Goal: Task Accomplishment & Management: Use online tool/utility

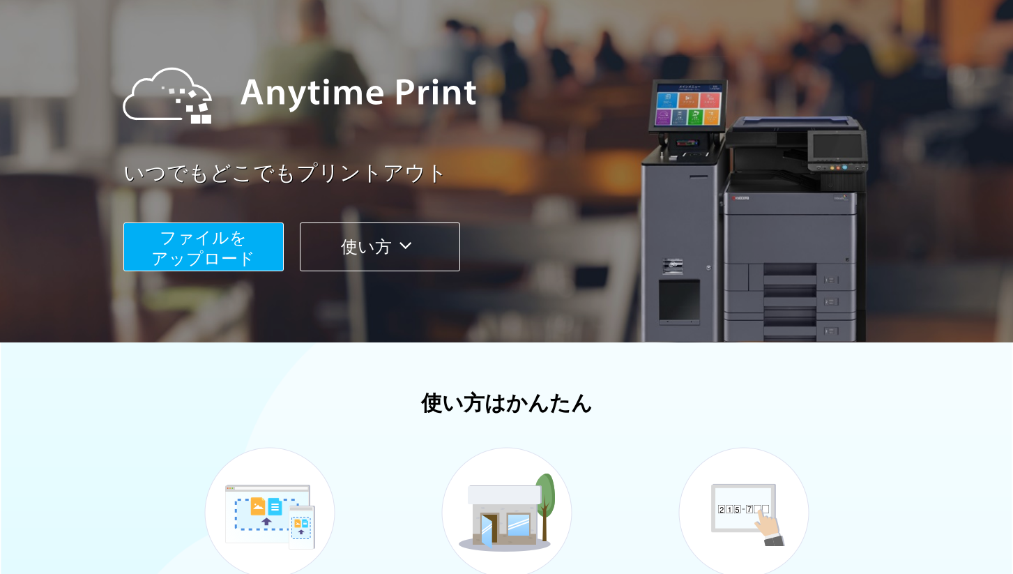
scroll to position [66, 0]
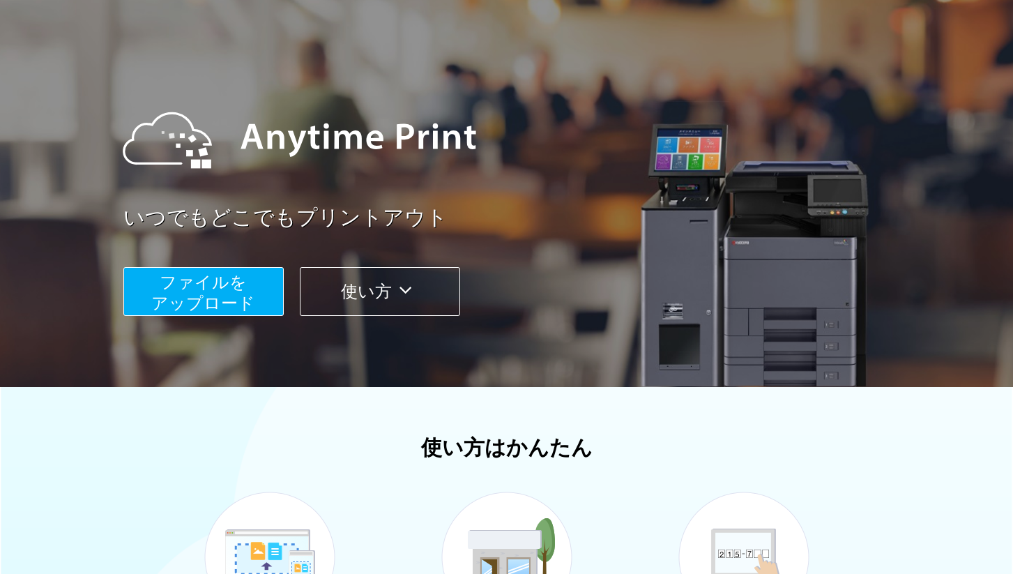
click at [233, 286] on span "ファイルを ​​アップロード" at bounding box center [203, 292] width 104 height 40
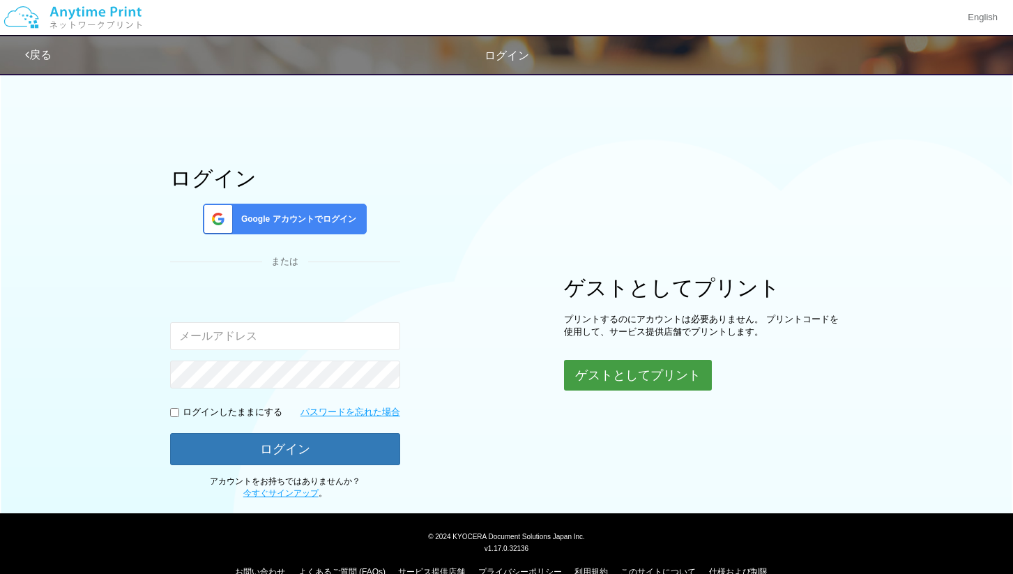
click at [616, 374] on button "ゲストとしてプリント" at bounding box center [638, 375] width 148 height 31
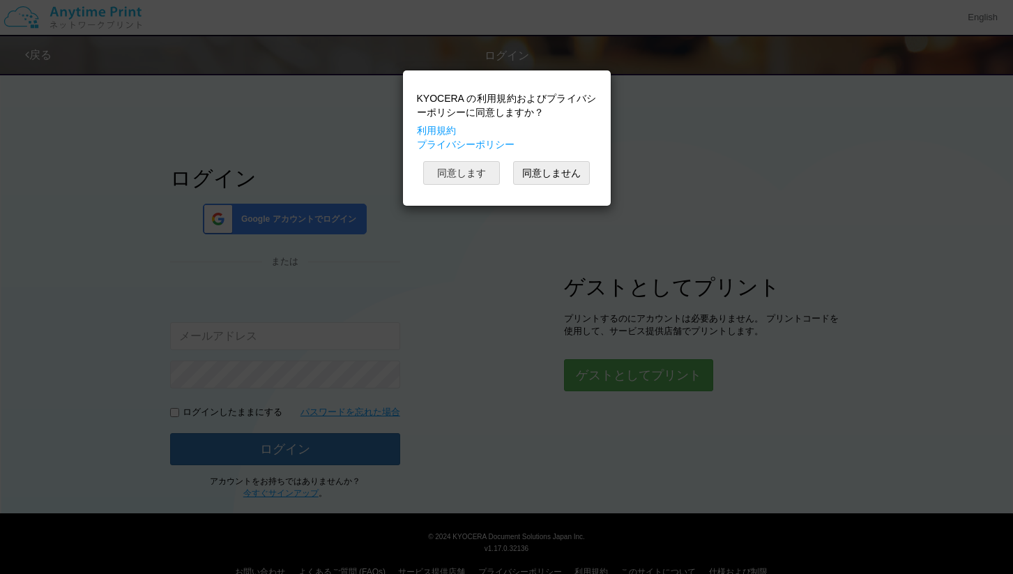
click at [472, 173] on button "同意します" at bounding box center [461, 173] width 77 height 24
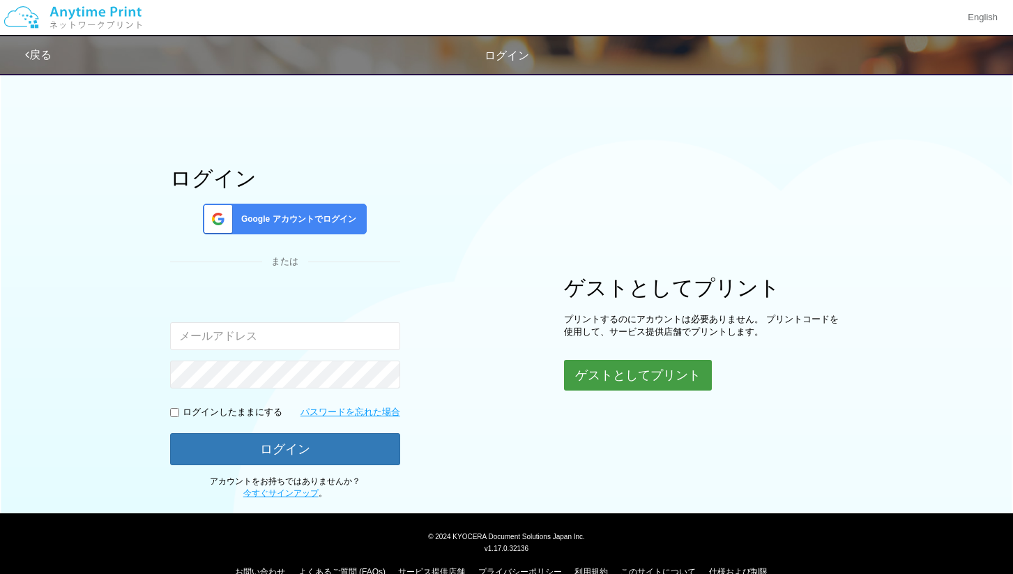
click at [615, 378] on button "ゲストとしてプリント" at bounding box center [638, 375] width 148 height 31
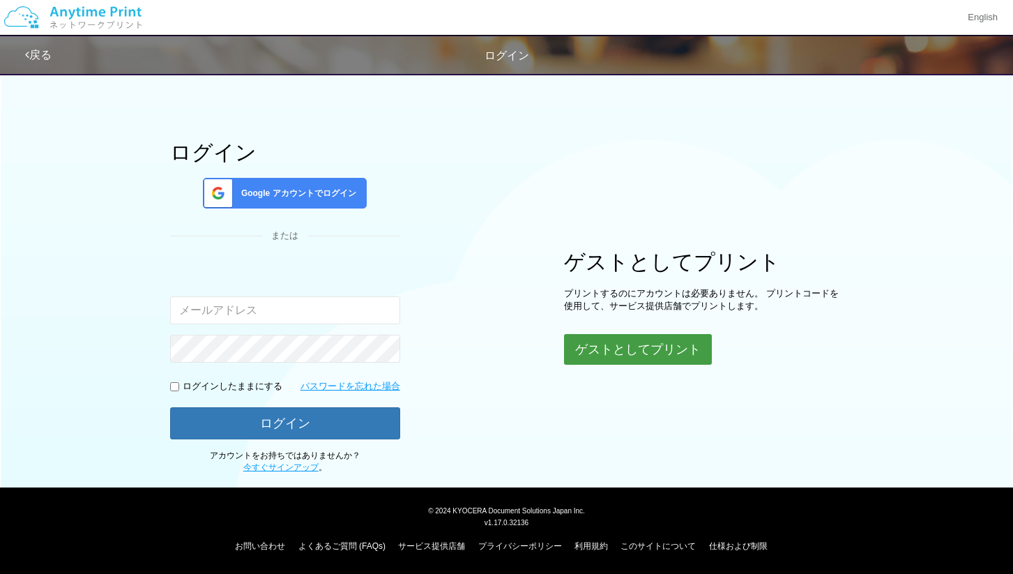
click at [683, 355] on button "ゲストとしてプリント" at bounding box center [638, 349] width 148 height 31
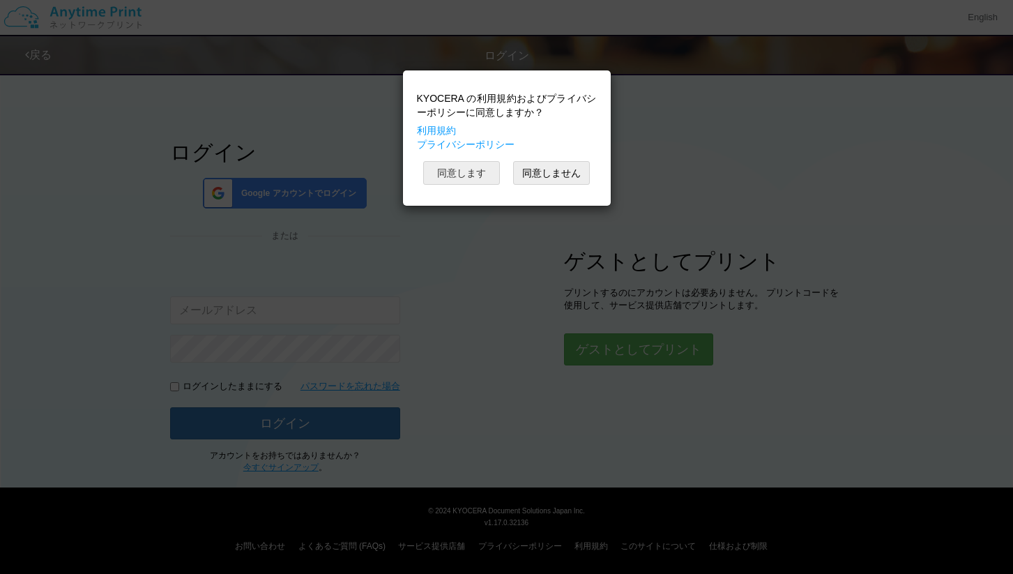
click at [478, 179] on button "同意します" at bounding box center [461, 173] width 77 height 24
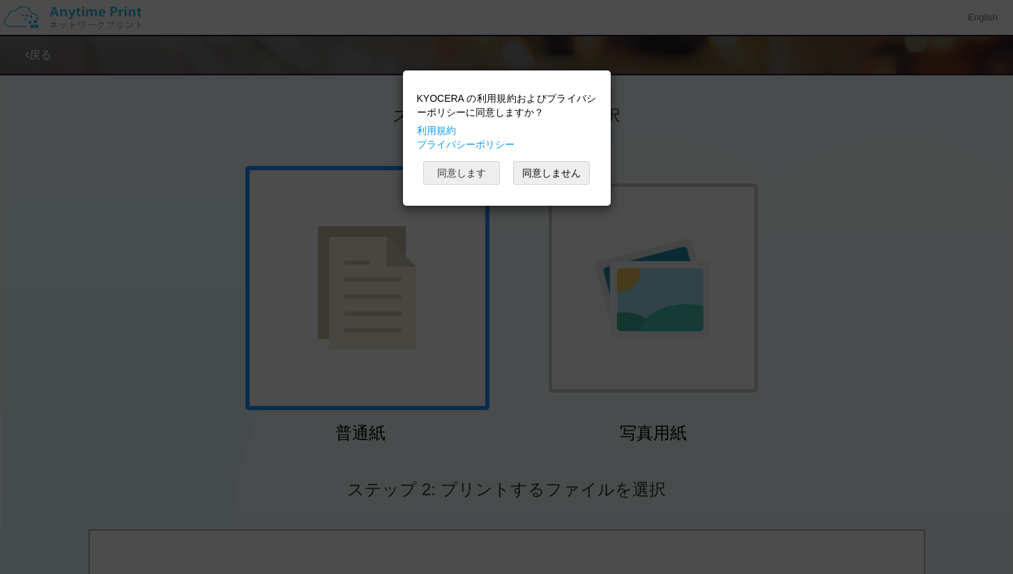
click at [456, 173] on button "同意します" at bounding box center [461, 173] width 77 height 24
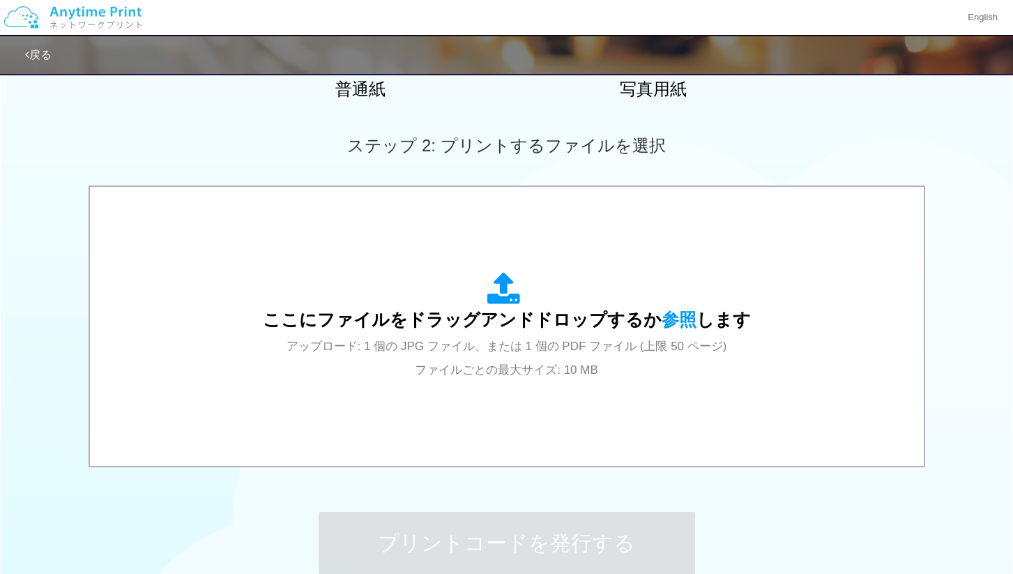
scroll to position [486, 0]
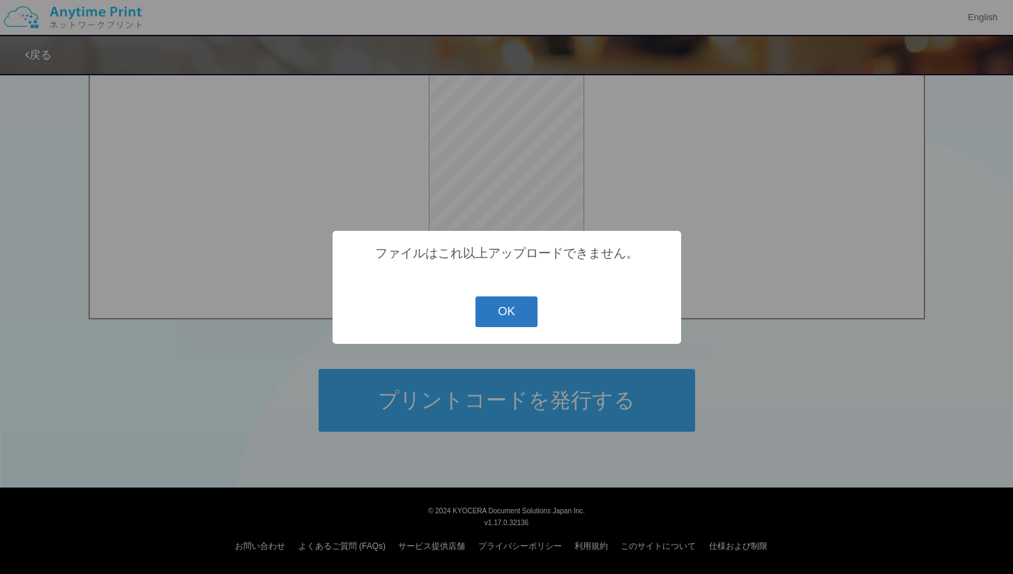
click at [505, 313] on button "OK" at bounding box center [506, 311] width 62 height 31
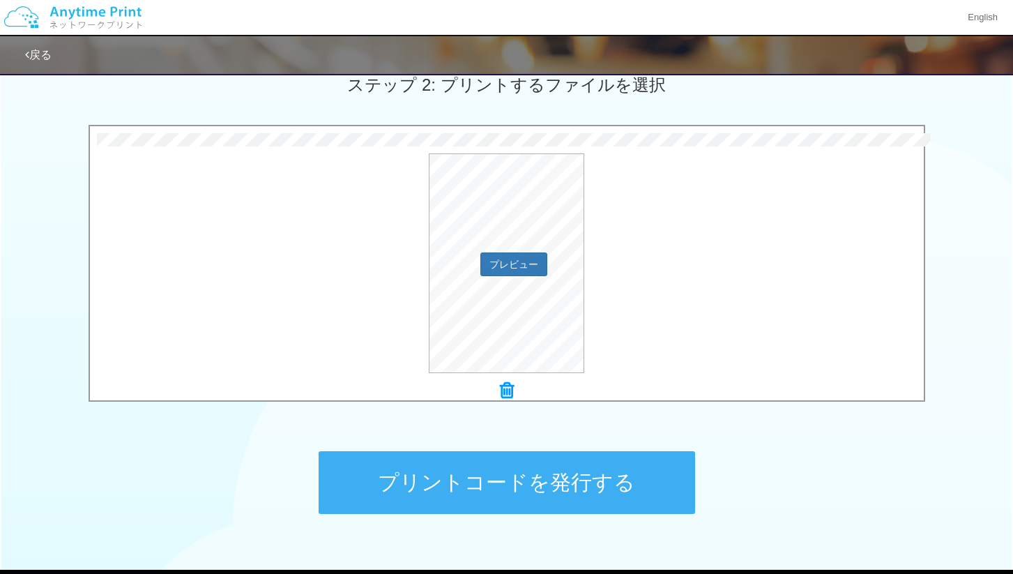
scroll to position [382, 0]
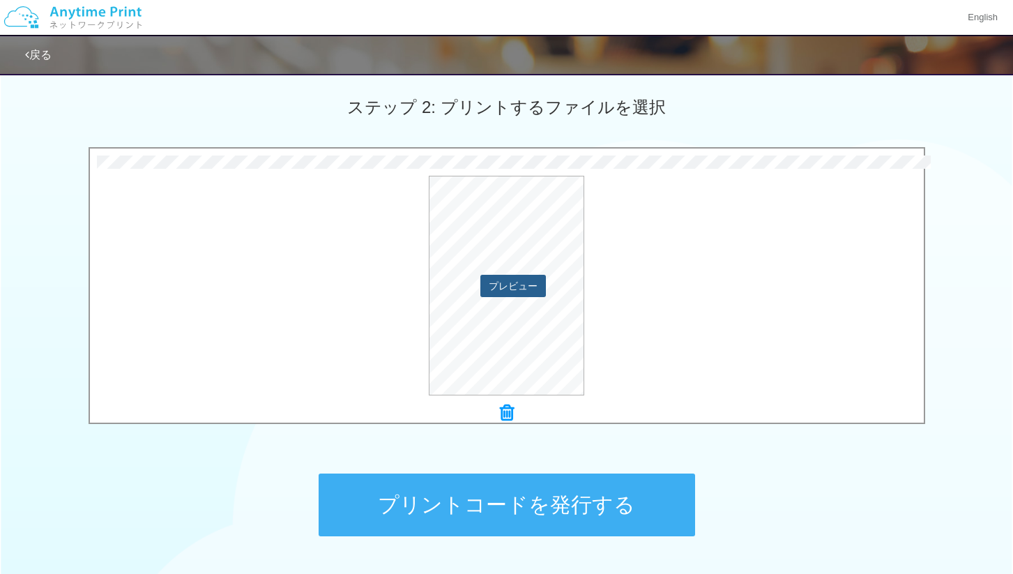
click at [518, 280] on button "プレビュー" at bounding box center [513, 286] width 66 height 22
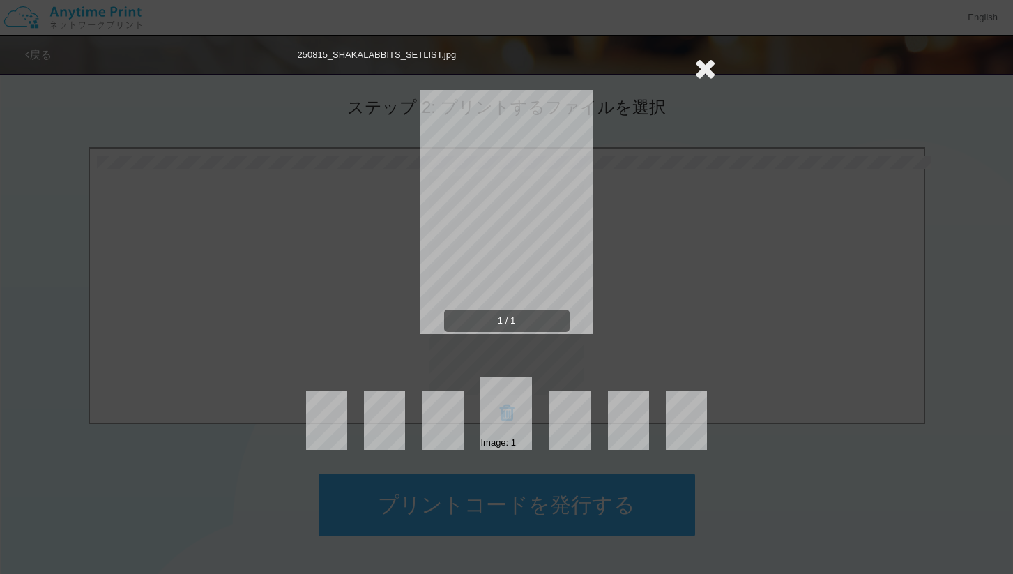
click at [703, 59] on icon at bounding box center [705, 68] width 22 height 28
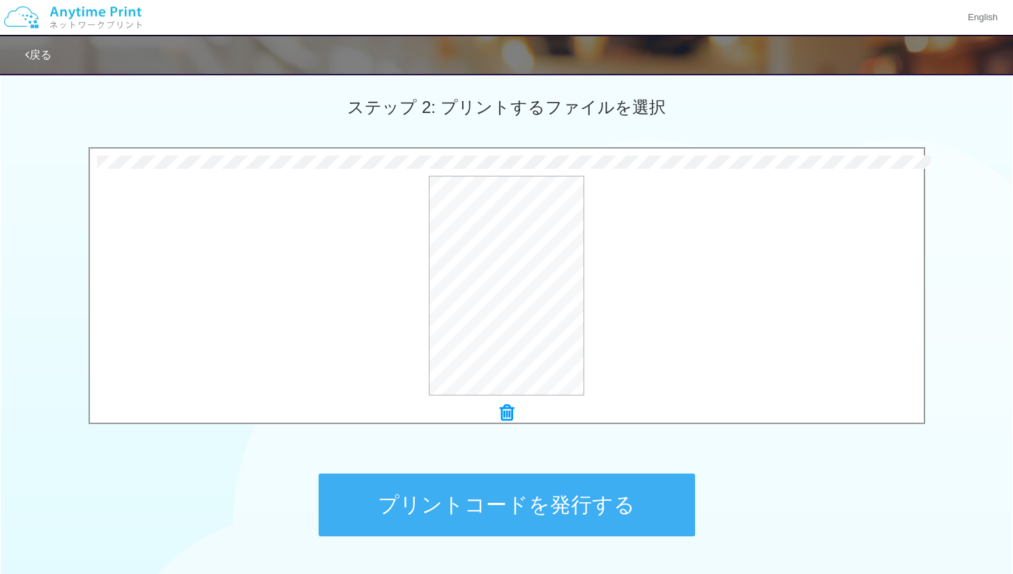
click at [533, 485] on button "プリントコードを発行する" at bounding box center [506, 504] width 376 height 63
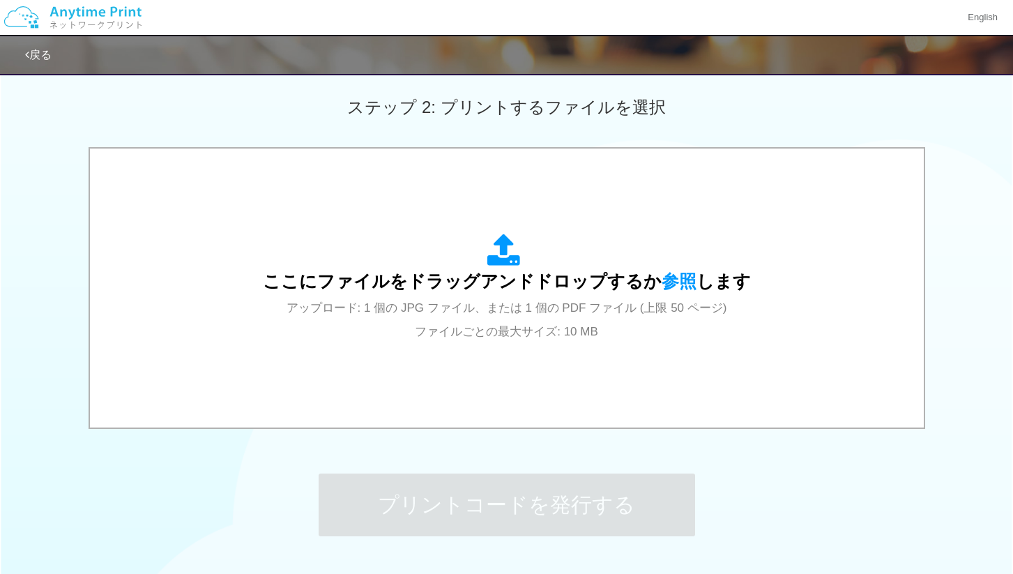
scroll to position [0, 0]
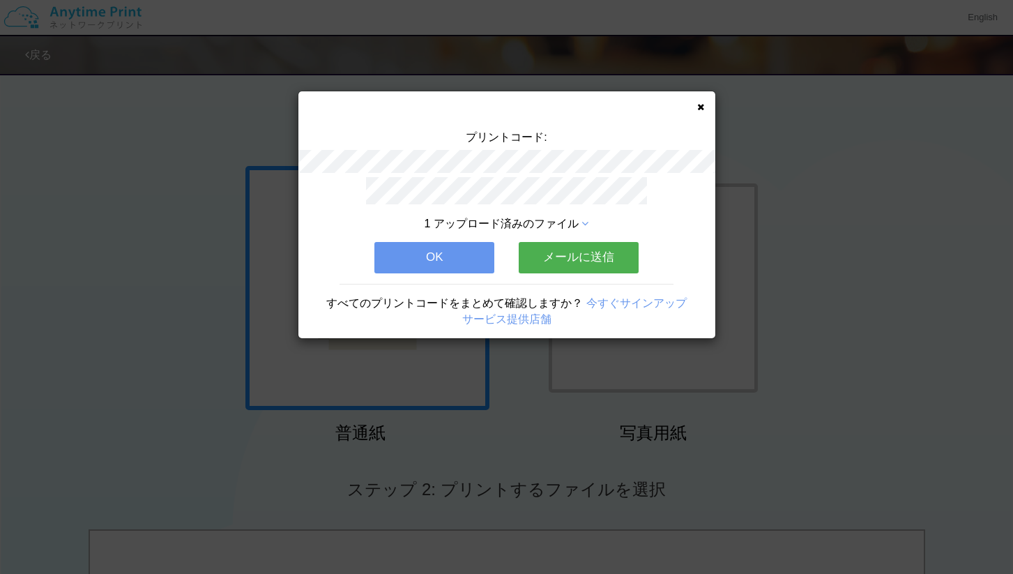
click at [432, 255] on button "OK" at bounding box center [434, 257] width 120 height 31
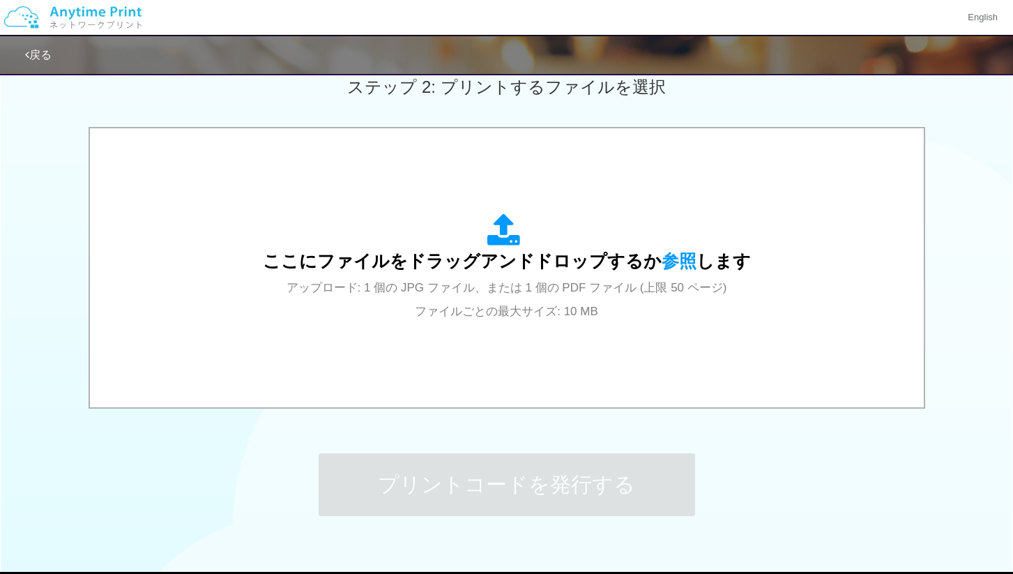
scroll to position [403, 0]
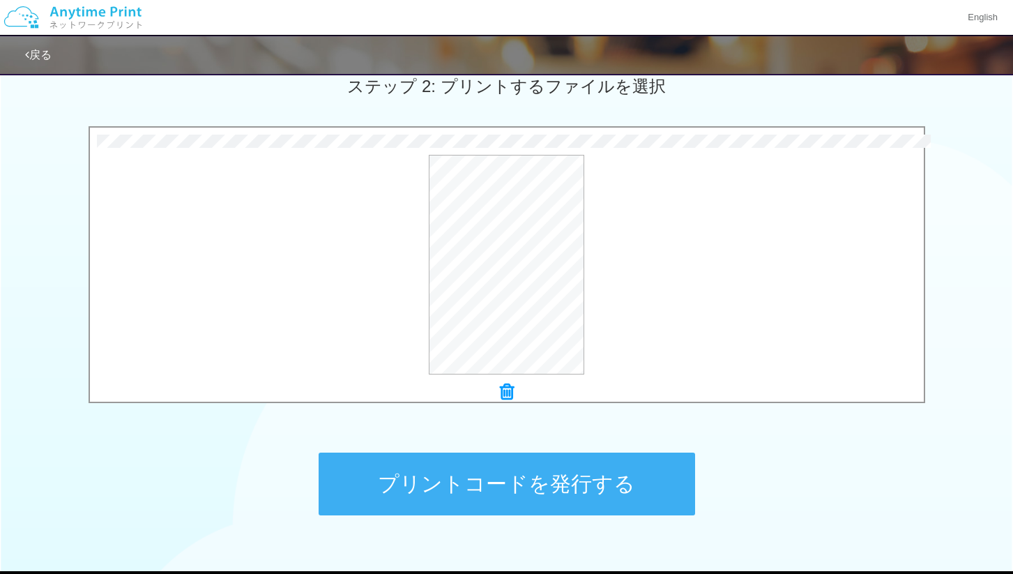
click at [482, 460] on button "プリントコードを発行する" at bounding box center [506, 483] width 376 height 63
